Goal: Understand site structure: Understand site structure

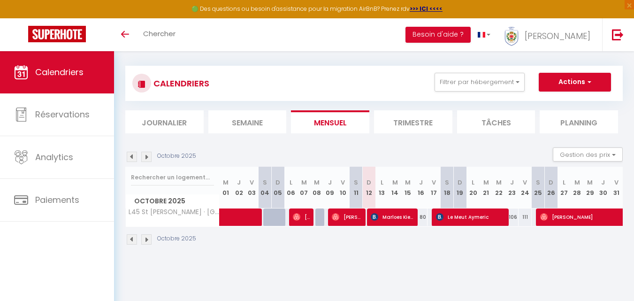
scroll to position [7, 0]
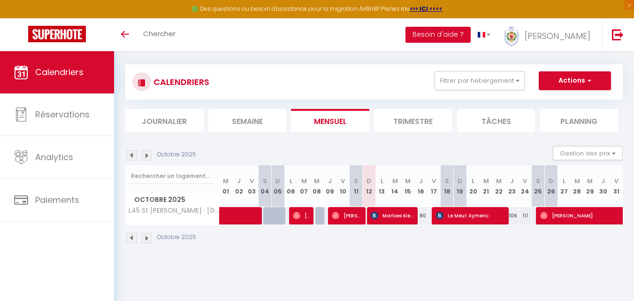
click at [144, 155] on img at bounding box center [146, 155] width 10 height 10
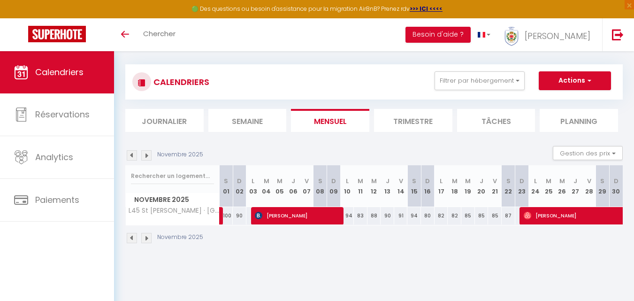
click at [132, 156] on img at bounding box center [132, 155] width 10 height 10
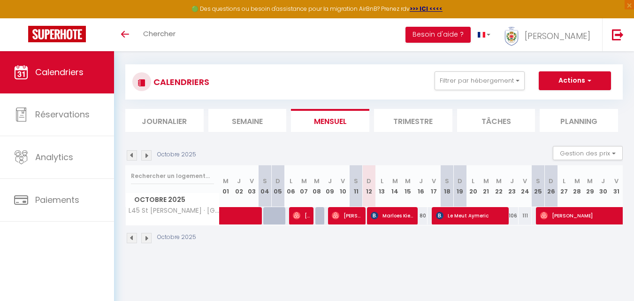
click at [147, 159] on img at bounding box center [146, 155] width 10 height 10
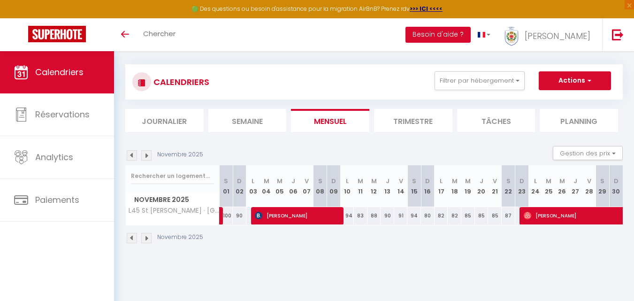
click at [147, 159] on img at bounding box center [146, 155] width 10 height 10
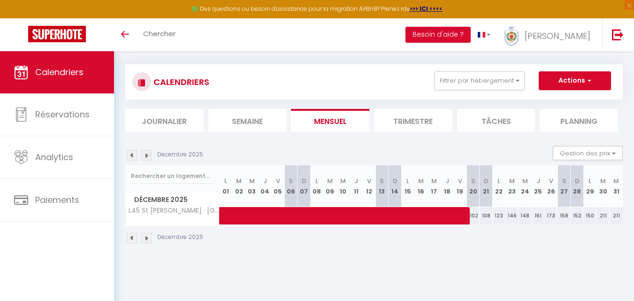
click at [130, 157] on img at bounding box center [132, 155] width 10 height 10
